Goal: Transaction & Acquisition: Purchase product/service

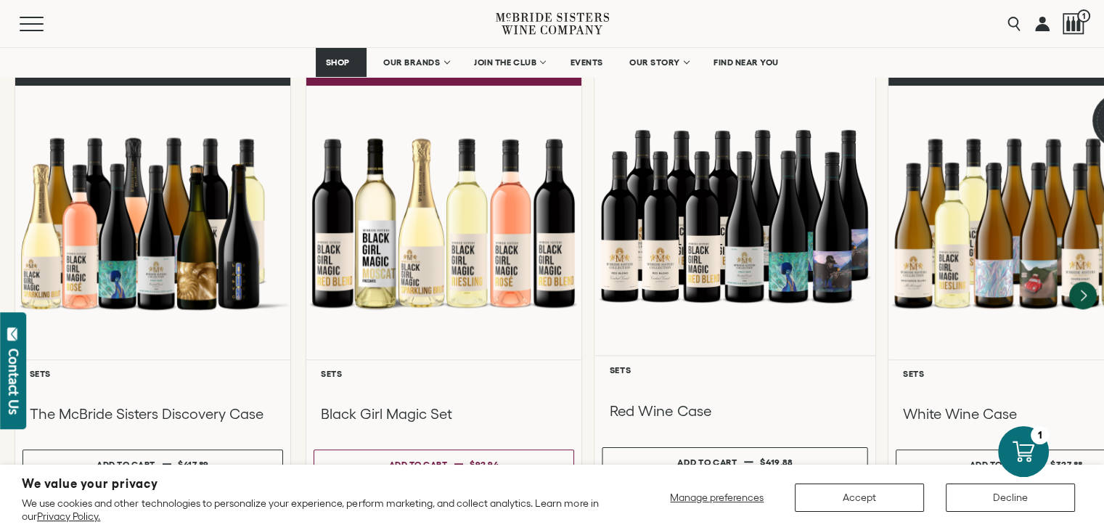
scroll to position [1307, 0]
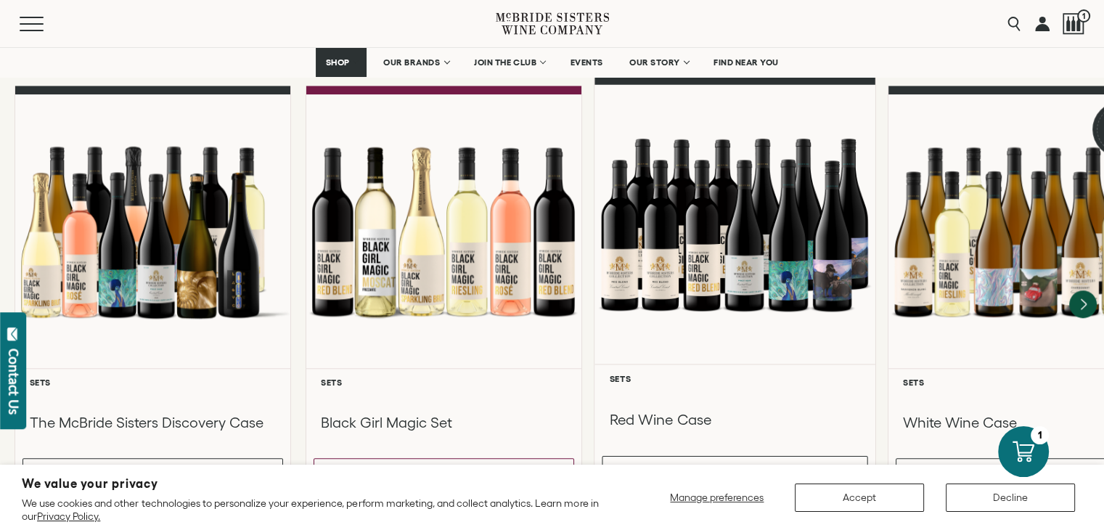
click at [697, 410] on h3 "Red Wine Case" at bounding box center [735, 420] width 251 height 20
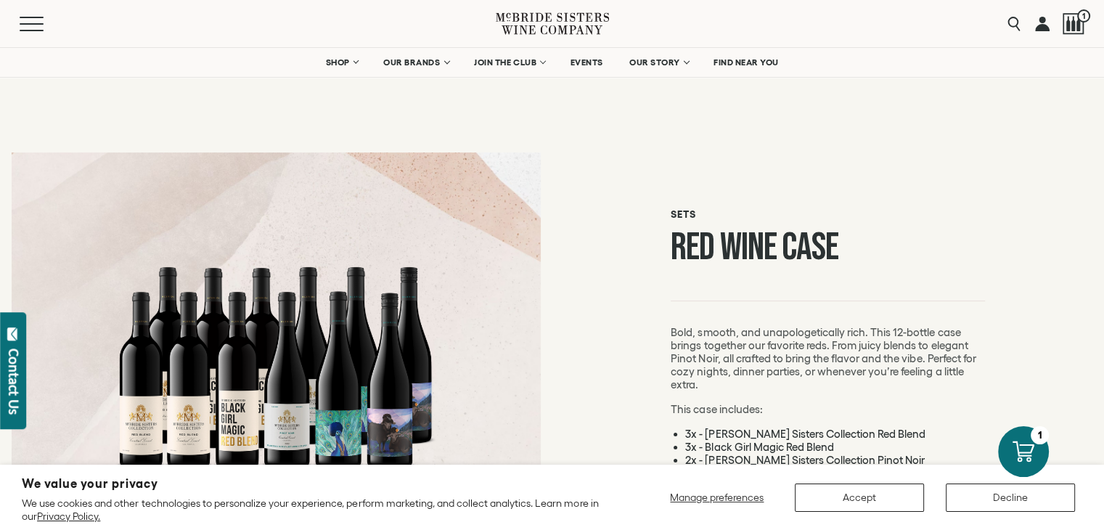
click at [774, 327] on p "Bold, smooth, and unapologetically rich. This 12-bottle case brings together ou…" at bounding box center [828, 358] width 314 height 65
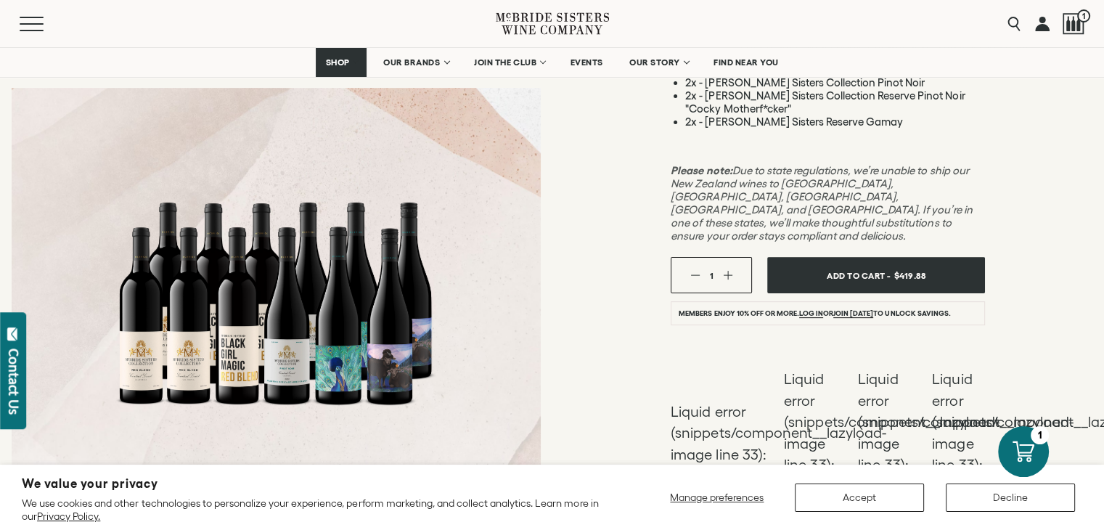
scroll to position [363, 0]
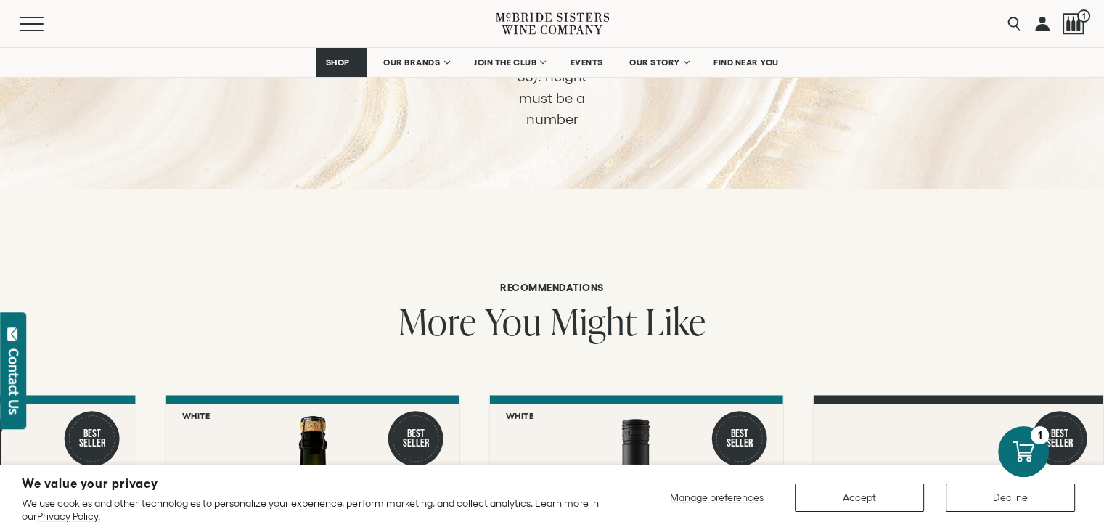
scroll to position [1234, 0]
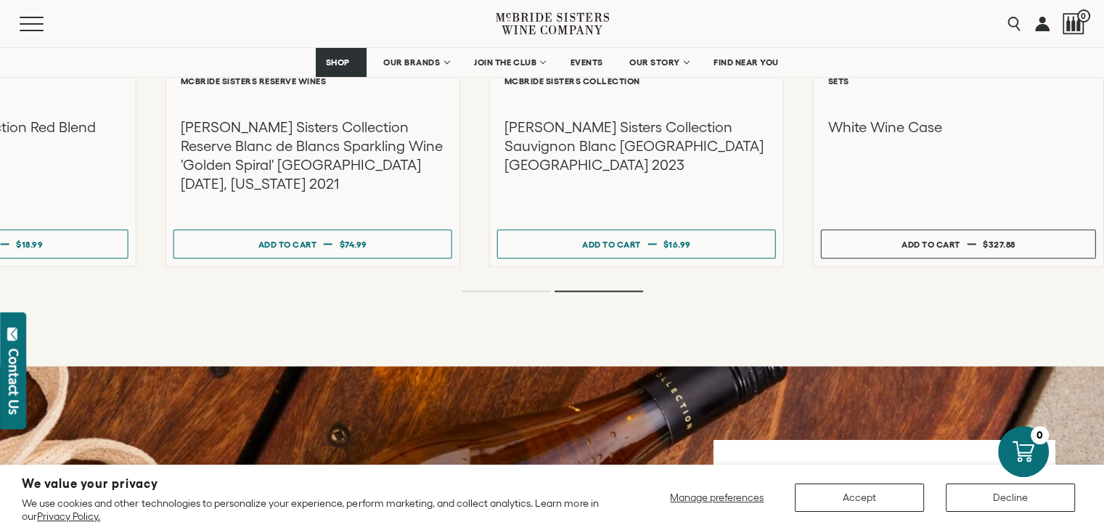
scroll to position [1815, 0]
